Goal: Download file/media

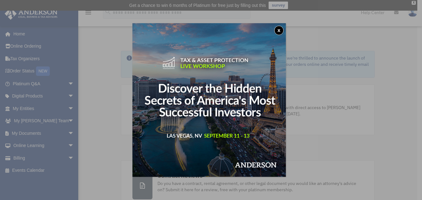
click at [281, 29] on button "x" at bounding box center [278, 30] width 9 height 9
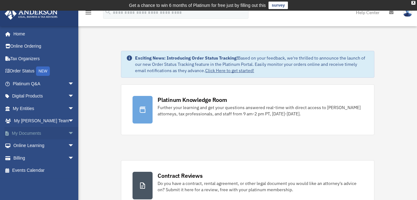
click at [68, 131] on span "arrow_drop_down" at bounding box center [74, 133] width 13 height 13
click at [24, 144] on link "Box" at bounding box center [46, 145] width 75 height 13
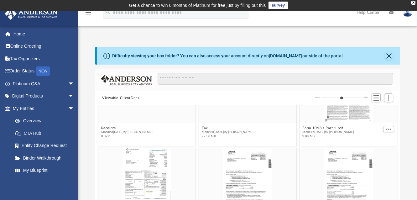
scroll to position [125, 0]
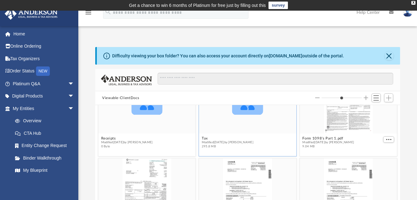
click at [253, 110] on icon "grid" at bounding box center [247, 105] width 31 height 19
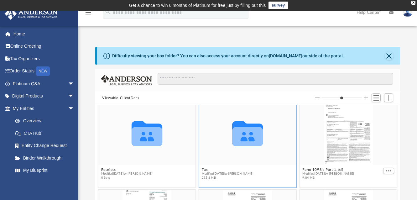
click at [245, 134] on icon "grid" at bounding box center [247, 136] width 31 height 19
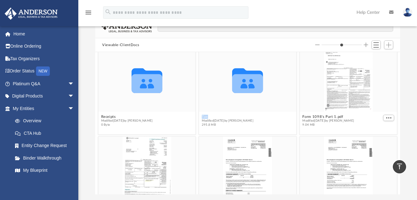
scroll to position [52, 0]
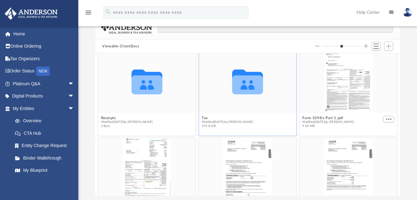
click at [272, 123] on figcaption "Tax Modified [DATE] by [PERSON_NAME] 295.8 MB" at bounding box center [247, 121] width 97 height 17
click at [291, 134] on div "Collaborated Folder Tax Modified [DATE] by [PERSON_NAME] 295.8 MB" at bounding box center [248, 93] width 98 height 86
click at [271, 92] on icon "Collaborated Folder" at bounding box center [247, 81] width 58 height 38
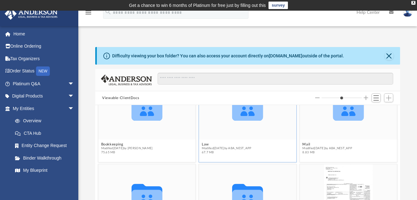
scroll to position [94, 0]
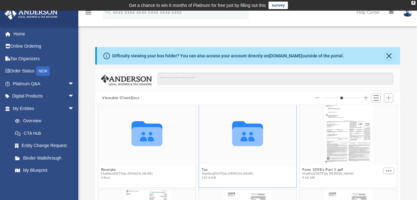
click at [226, 130] on icon "Collaborated Folder" at bounding box center [247, 133] width 58 height 38
click at [250, 132] on icon "grid" at bounding box center [247, 136] width 31 height 19
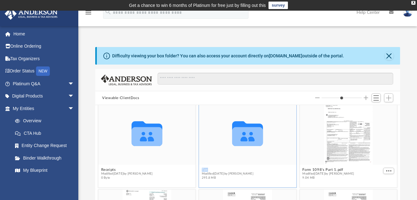
click at [250, 132] on icon "grid" at bounding box center [247, 136] width 31 height 19
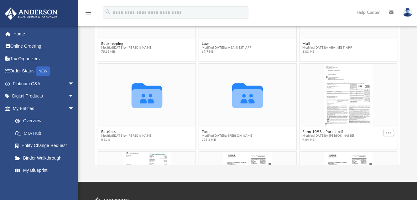
scroll to position [44, 0]
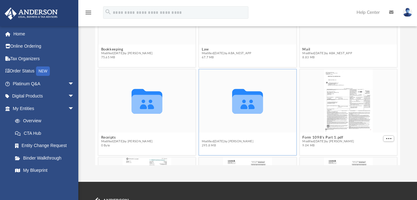
click at [204, 136] on button "Tax" at bounding box center [228, 137] width 52 height 4
click at [204, 135] on button "Tax" at bounding box center [228, 137] width 52 height 4
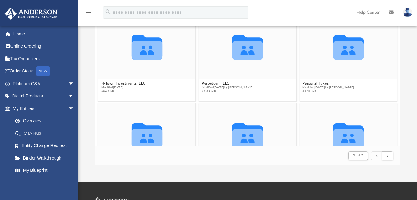
scroll to position [0, 0]
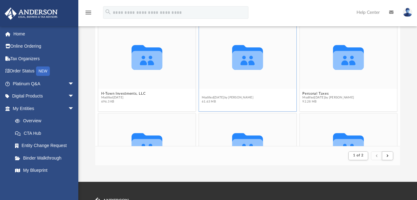
click at [220, 92] on button "Perpetuum, LLC" at bounding box center [228, 93] width 52 height 4
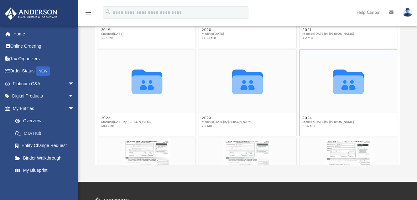
scroll to position [63, 0]
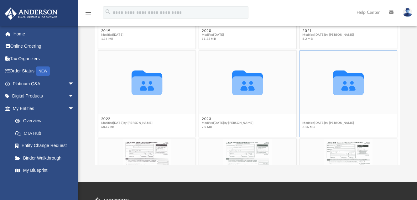
click at [303, 117] on button "2024" at bounding box center [328, 119] width 52 height 4
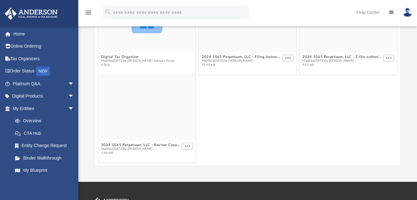
scroll to position [0, 0]
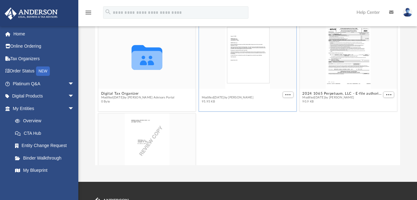
click at [219, 93] on button "2024 1065 Perpetuum, LLC - Filing Instructions.pdf" at bounding box center [241, 93] width 79 height 4
type input "*"
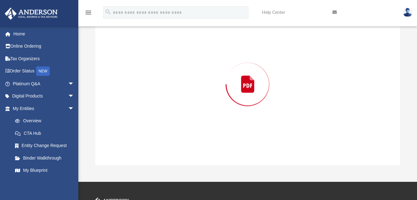
scroll to position [69, 0]
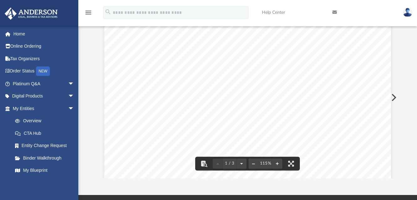
drag, startPoint x: 398, startPoint y: 36, endPoint x: 398, endPoint y: 42, distance: 6.3
click at [398, 42] on div "Viewable-ClientDocs ··· Perpetuum, LLC 2024 Collaborated Folder Digital Tax Org…" at bounding box center [247, 89] width 305 height 178
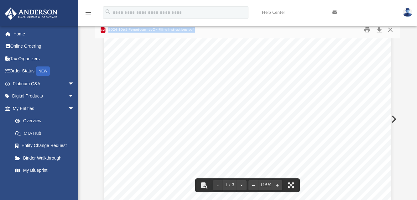
scroll to position [36, 0]
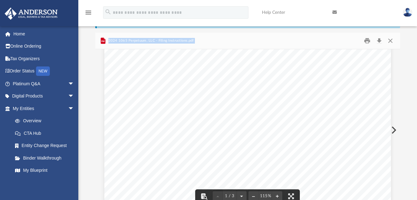
click at [406, 13] on img at bounding box center [407, 12] width 9 height 9
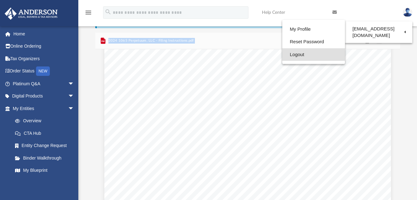
click at [290, 55] on link "Logout" at bounding box center [313, 54] width 63 height 13
